Goal: Find specific page/section: Find specific page/section

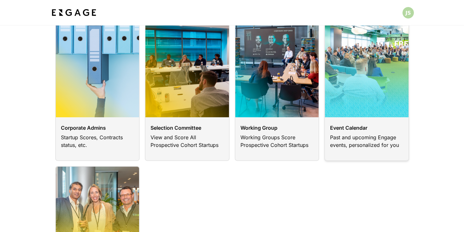
scroll to position [42, 0]
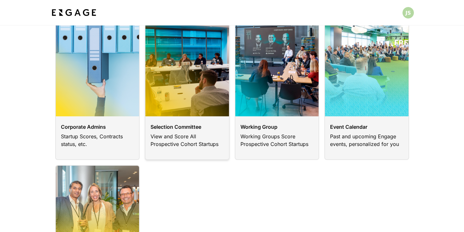
click at [178, 142] on link at bounding box center [187, 87] width 85 height 146
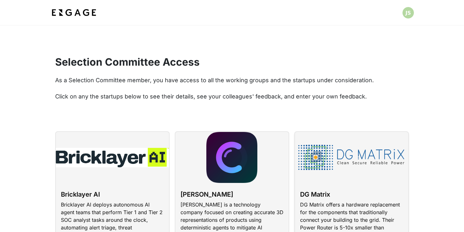
click at [383, 152] on link at bounding box center [351, 208] width 115 height 154
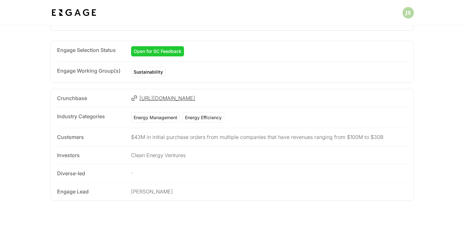
scroll to position [169, 0]
